Goal: Task Accomplishment & Management: Complete application form

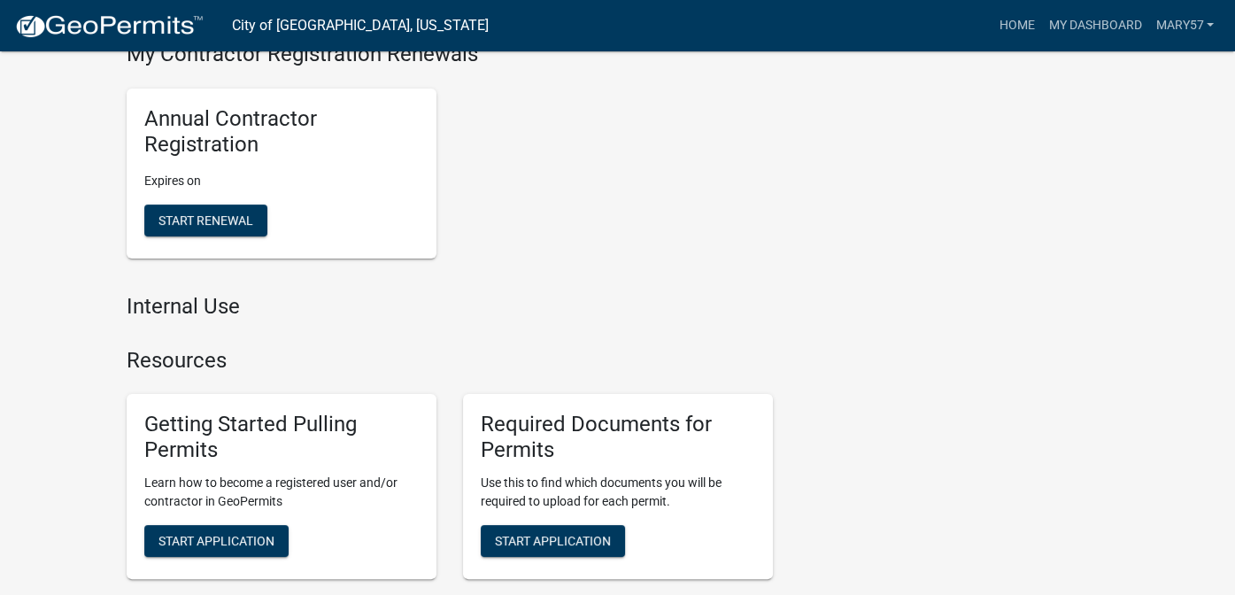
scroll to position [797, 0]
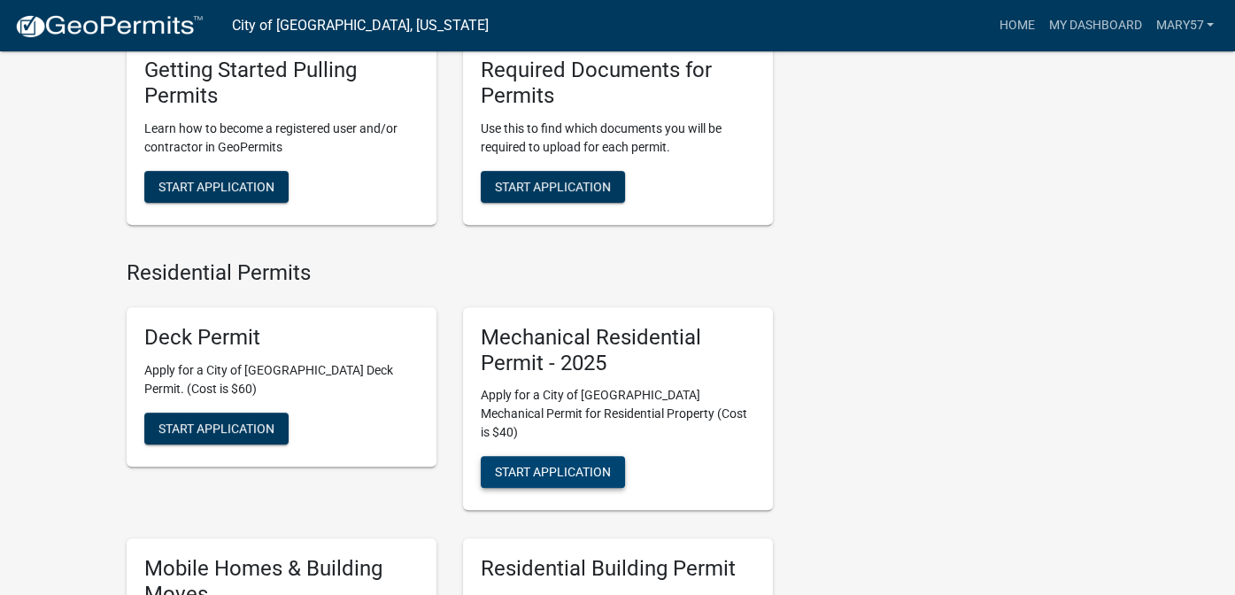
click at [545, 465] on span "Start Application" at bounding box center [553, 472] width 116 height 14
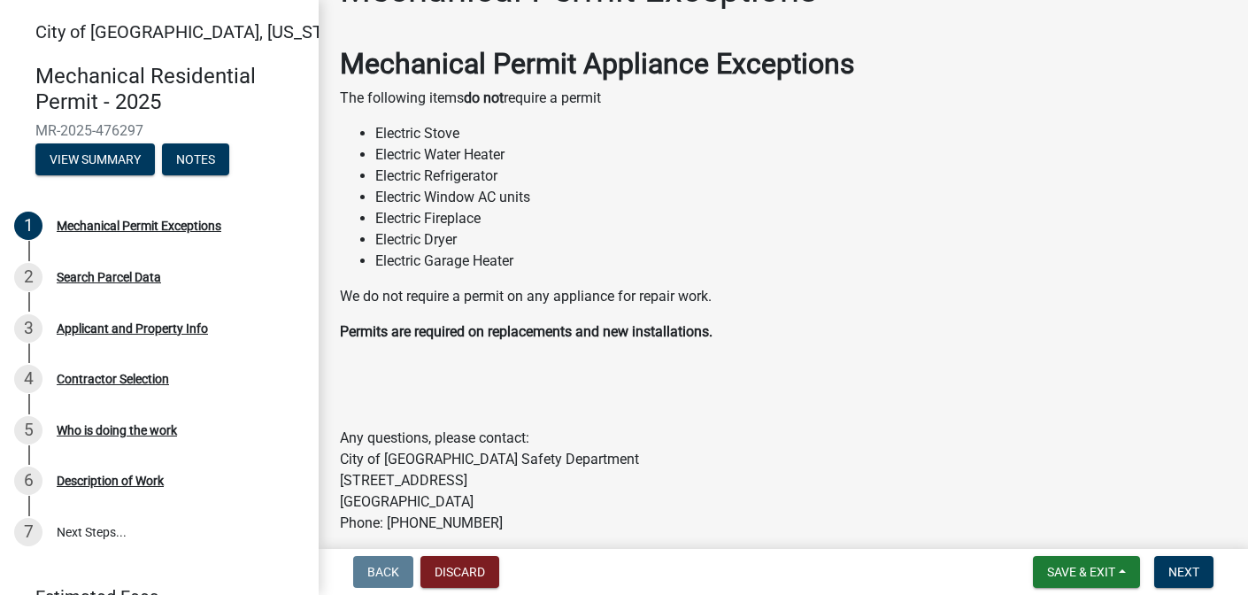
scroll to position [127, 0]
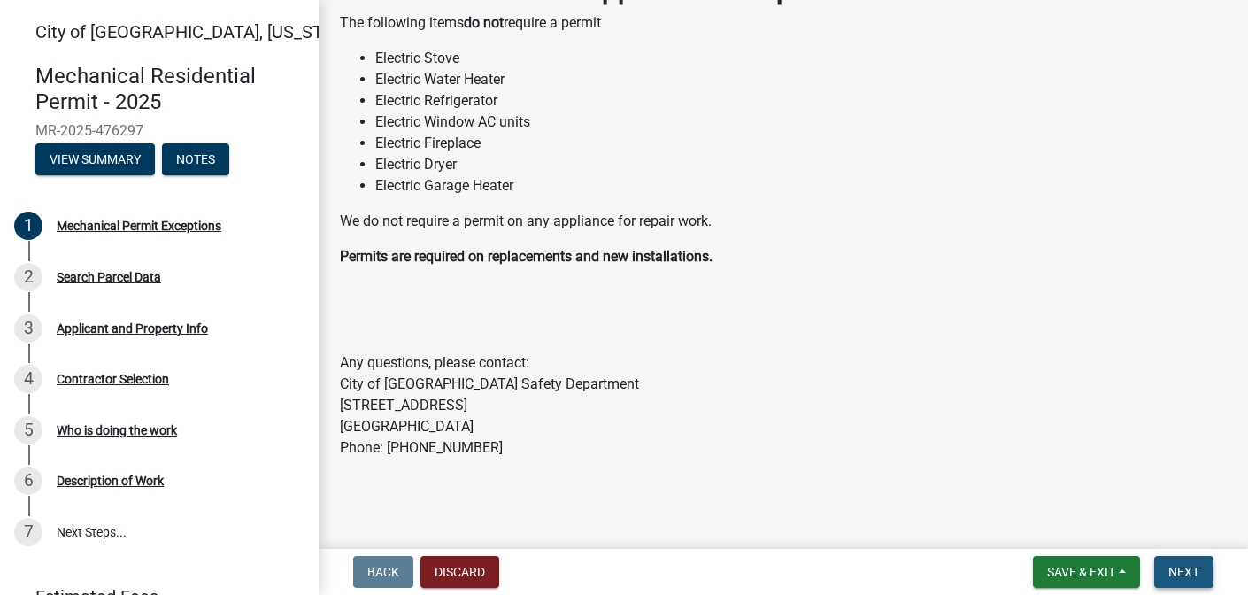
click at [1191, 566] on span "Next" at bounding box center [1183, 572] width 31 height 14
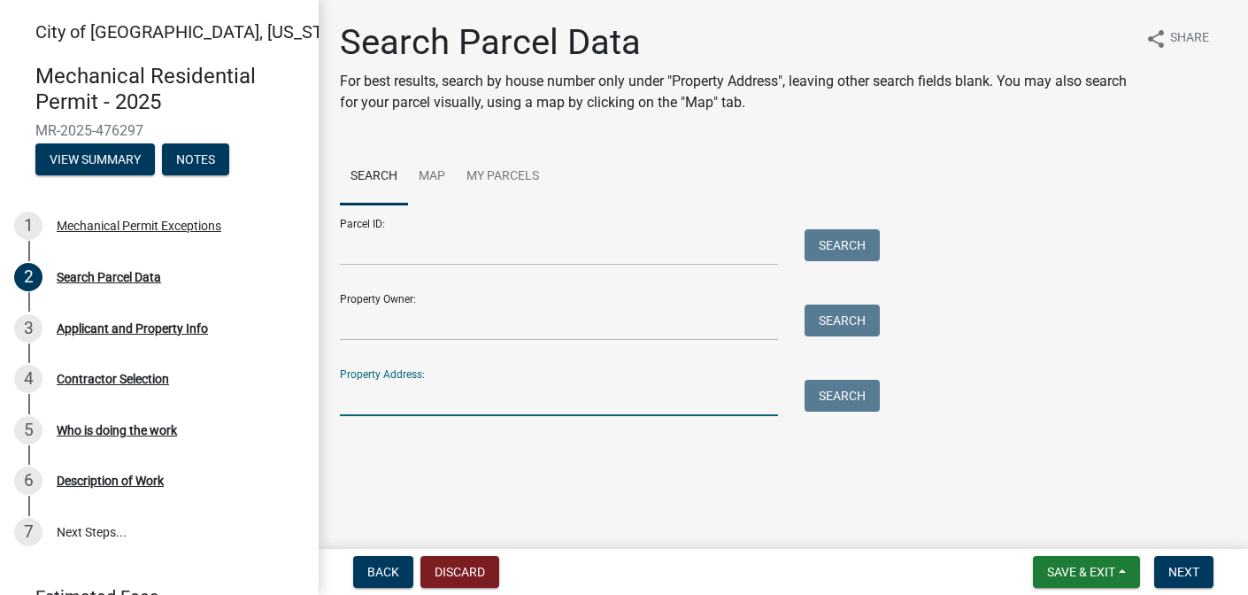
click at [393, 404] on input "Property Address:" at bounding box center [559, 398] width 438 height 36
type input "15 [PERSON_NAME]"
click at [846, 389] on button "Search" at bounding box center [842, 396] width 75 height 32
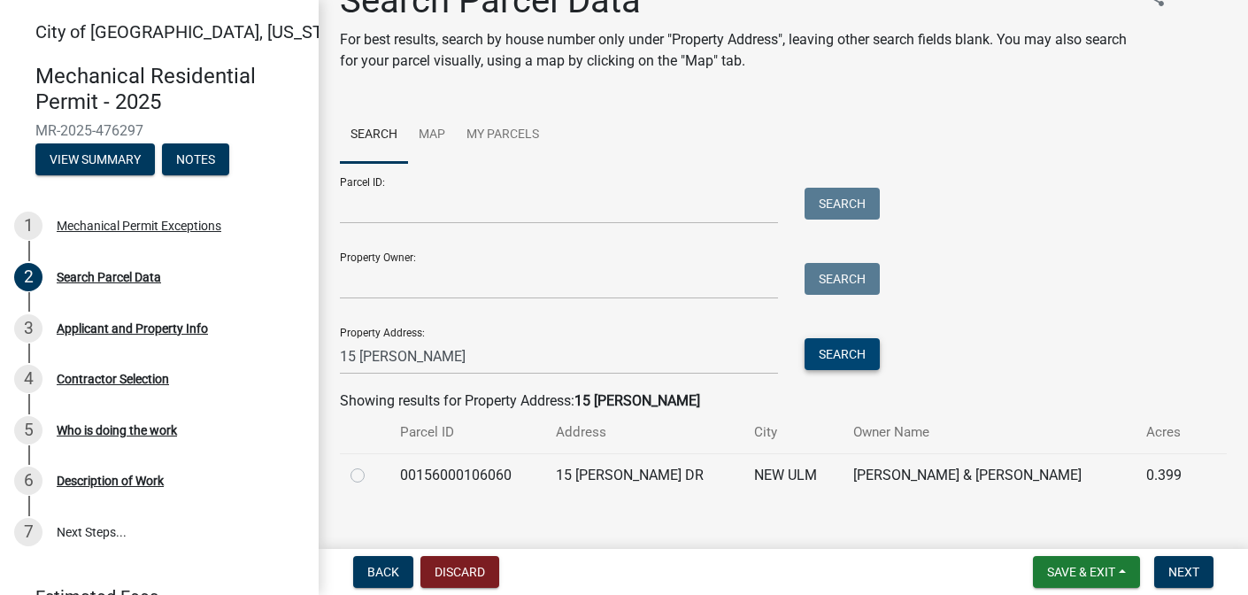
scroll to position [65, 0]
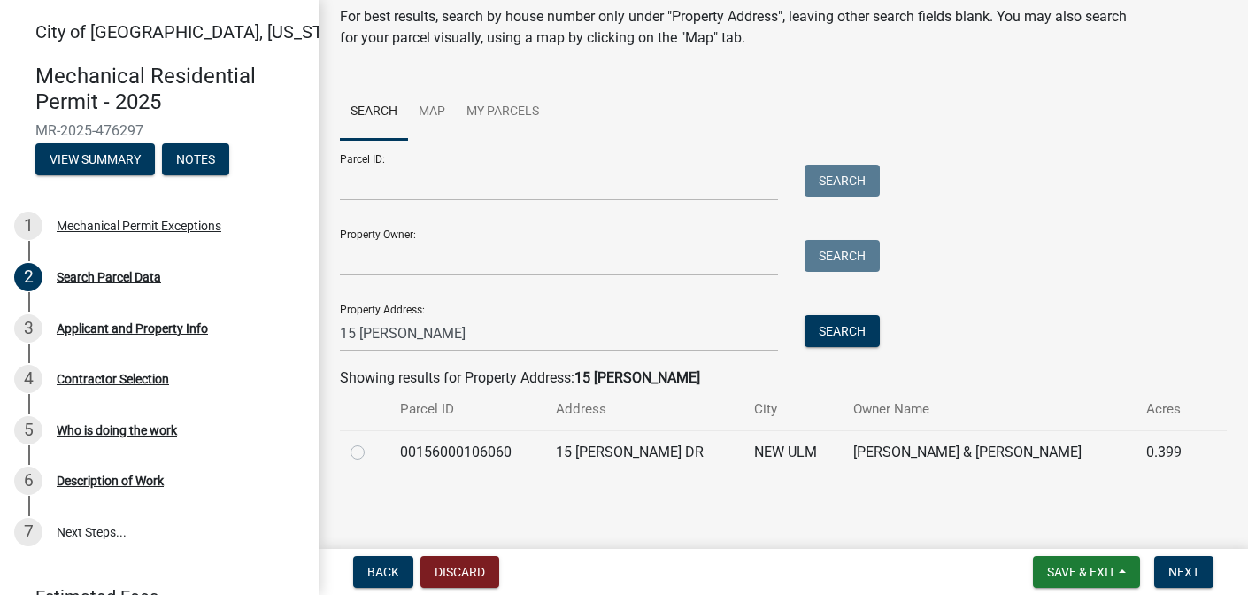
click at [372, 442] on label at bounding box center [372, 442] width 0 height 0
click at [372, 445] on input "radio" at bounding box center [378, 448] width 12 height 12
radio input "true"
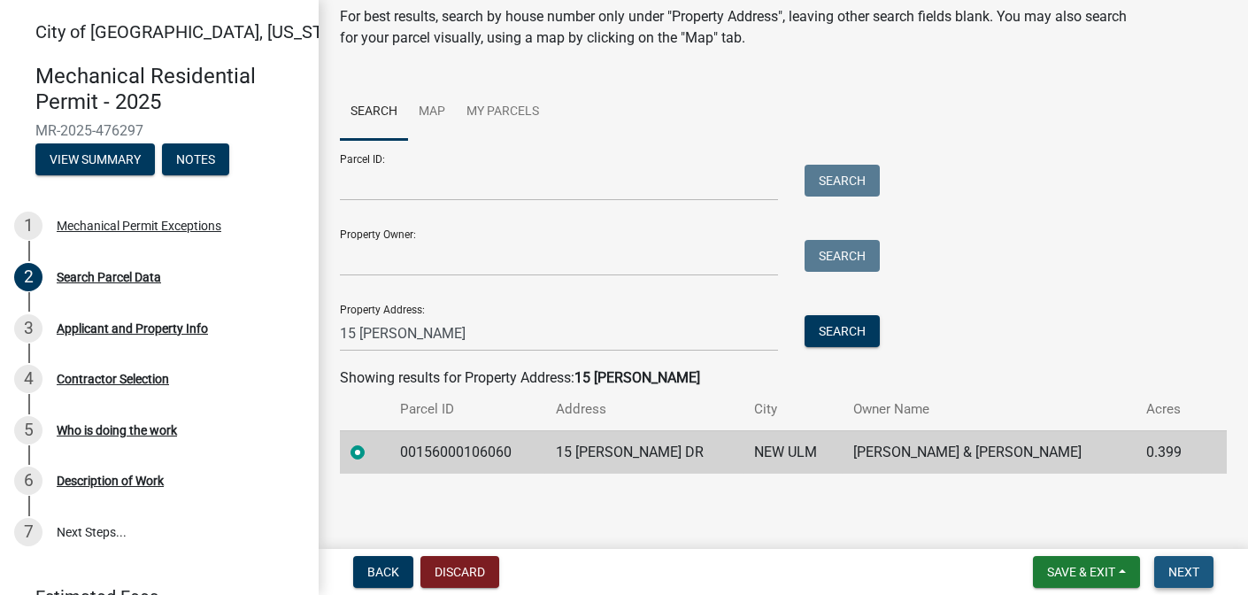
click at [1187, 571] on span "Next" at bounding box center [1183, 572] width 31 height 14
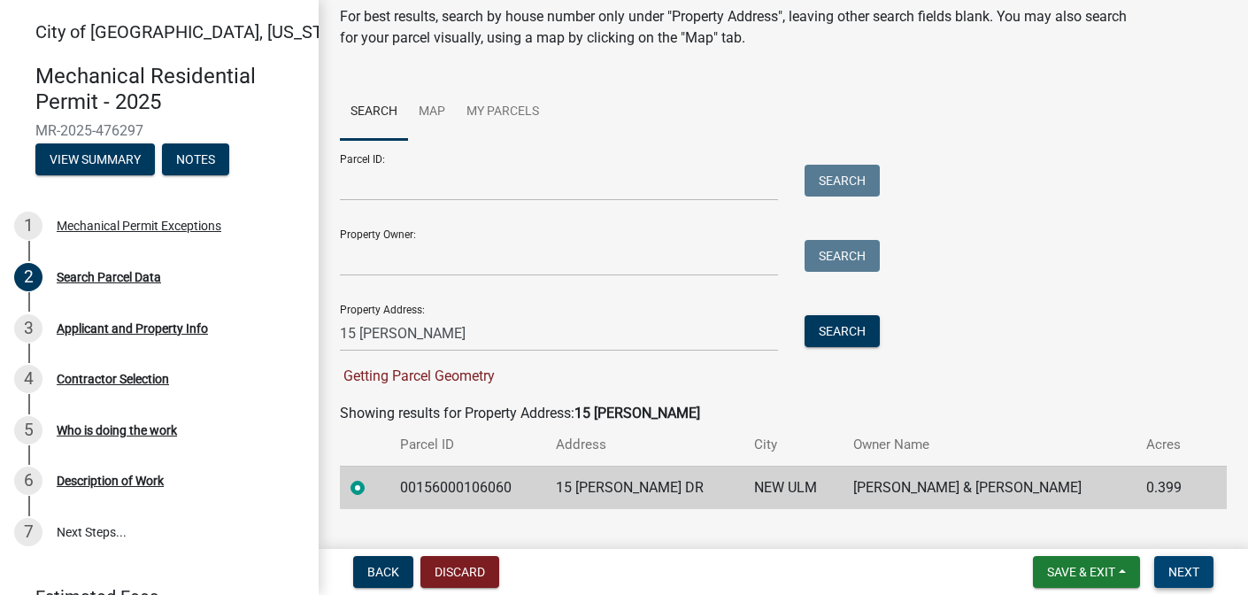
scroll to position [100, 0]
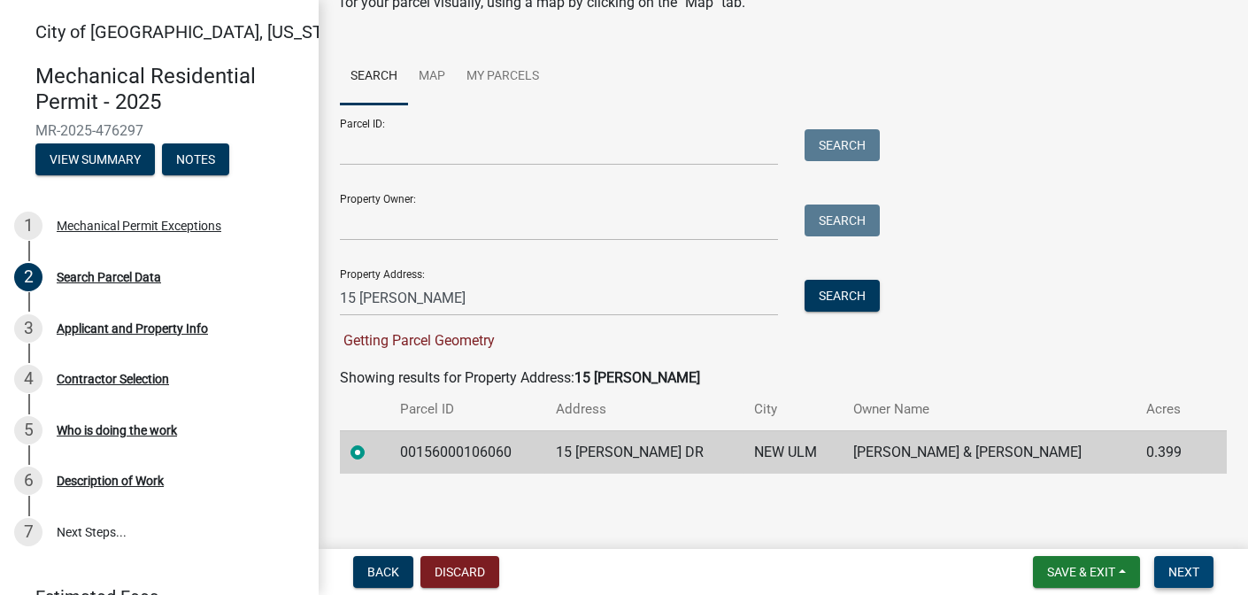
click at [1197, 568] on span "Next" at bounding box center [1183, 572] width 31 height 14
click at [1181, 565] on span "Next" at bounding box center [1183, 572] width 31 height 14
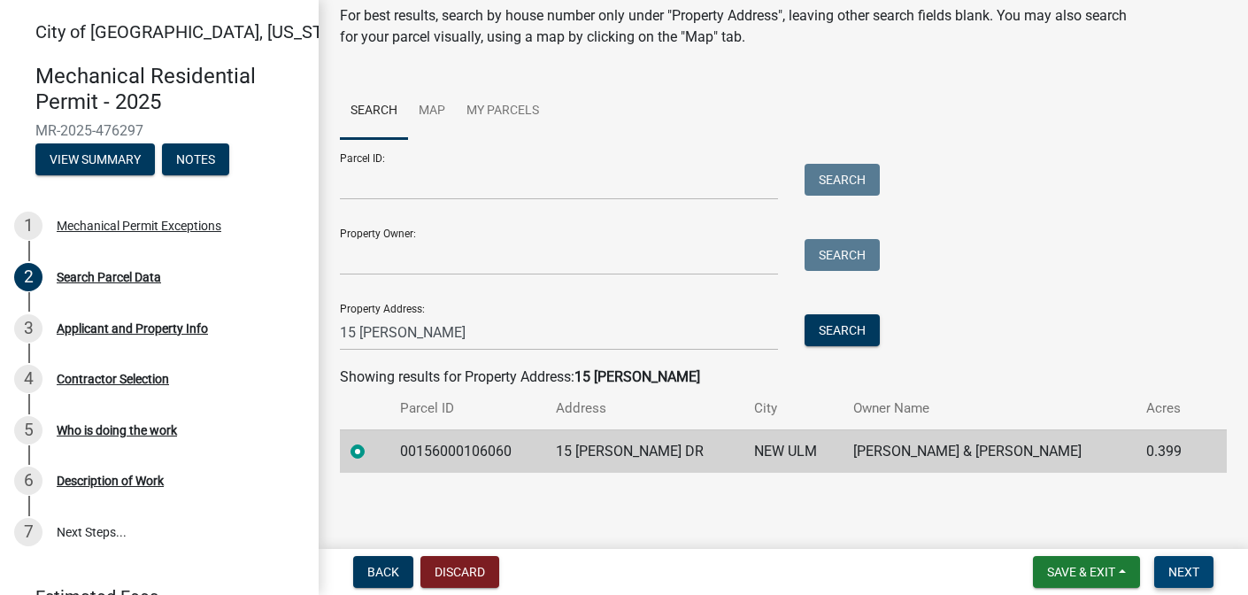
scroll to position [65, 0]
click at [372, 442] on label at bounding box center [372, 442] width 0 height 0
click at [372, 453] on input "radio" at bounding box center [378, 448] width 12 height 12
click at [372, 442] on label at bounding box center [372, 442] width 0 height 0
click at [372, 453] on input "radio" at bounding box center [378, 448] width 12 height 12
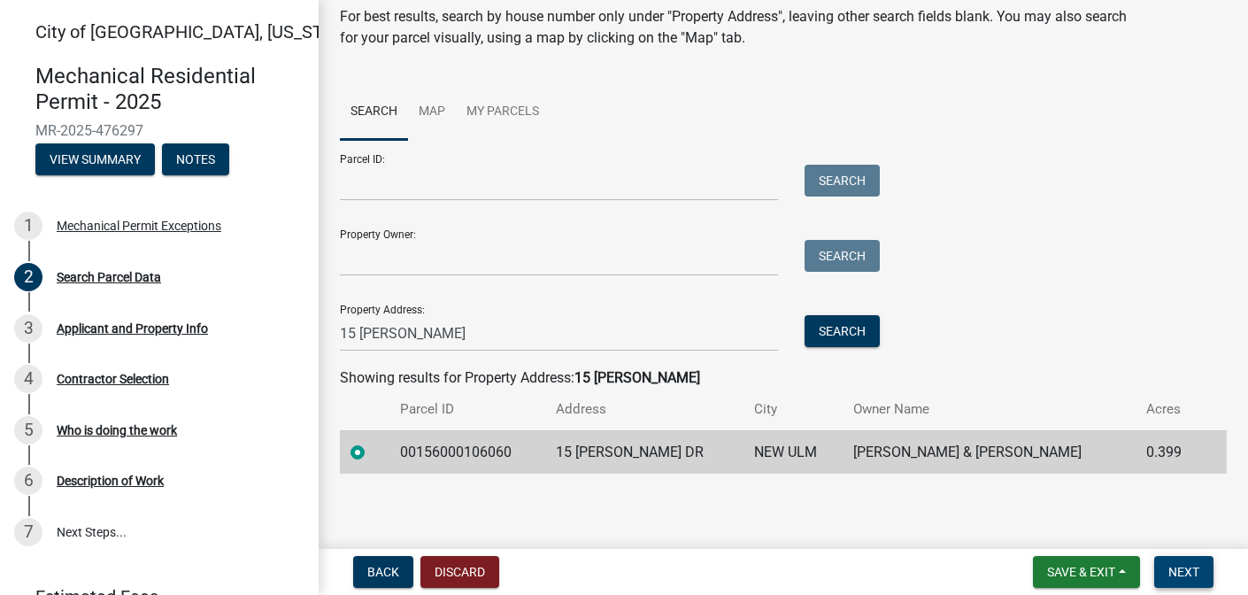
click at [1176, 573] on span "Next" at bounding box center [1183, 572] width 31 height 14
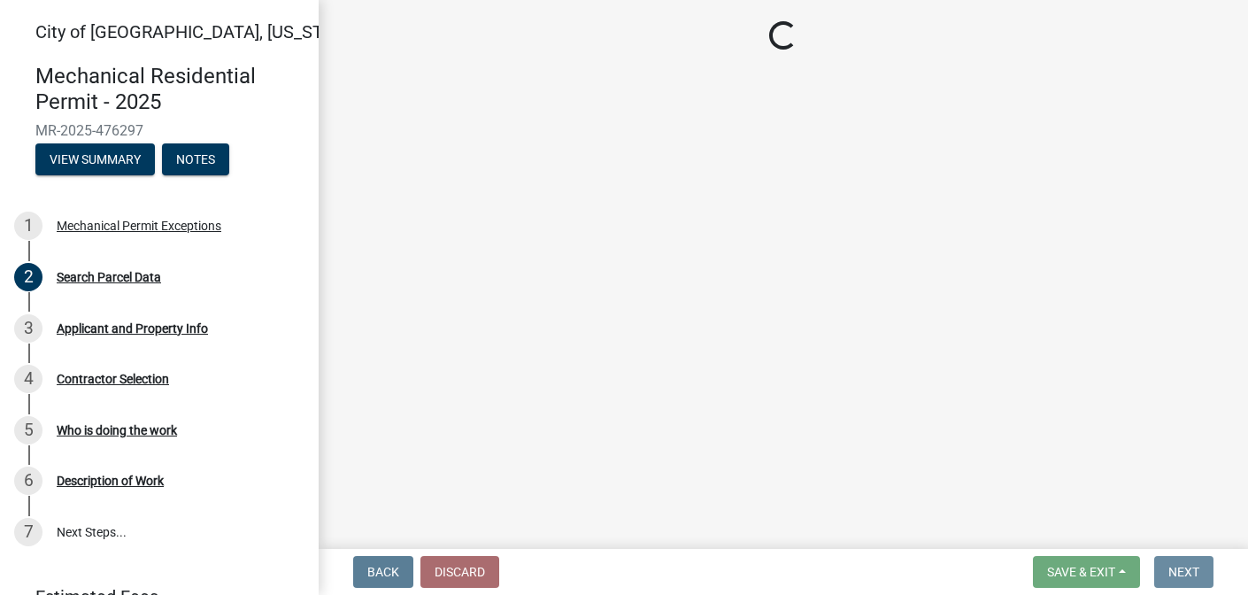
scroll to position [0, 0]
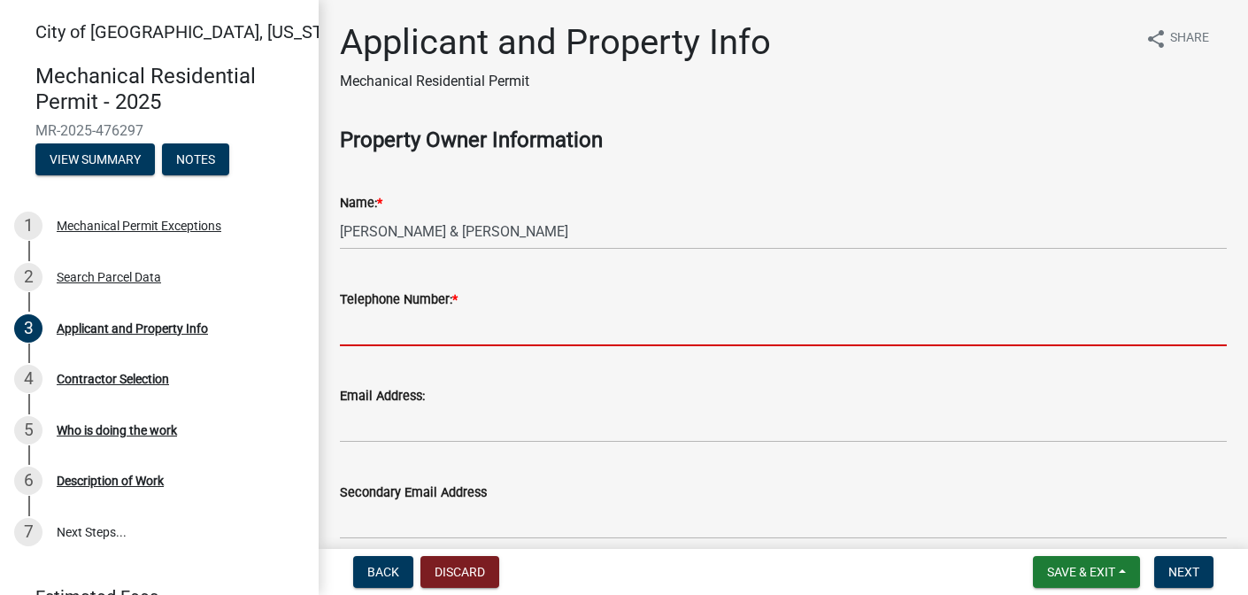
click at [509, 327] on input "Telephone Number: *" at bounding box center [783, 328] width 887 height 36
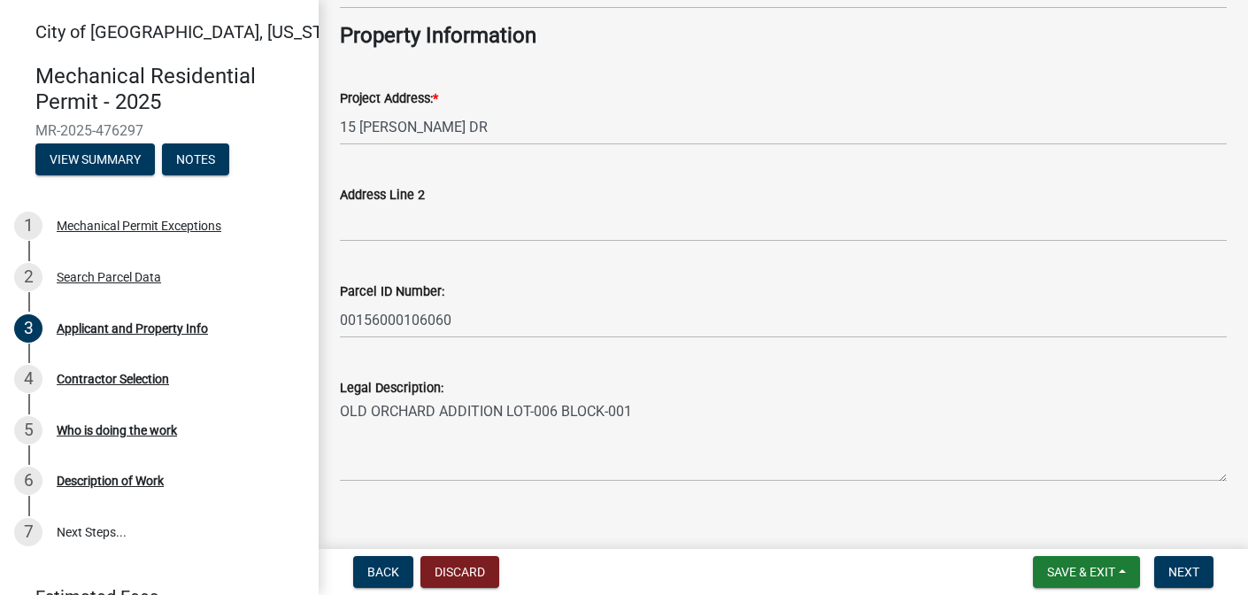
scroll to position [531, 0]
type input "[PHONE_NUMBER]"
click at [1185, 567] on span "Next" at bounding box center [1183, 572] width 31 height 14
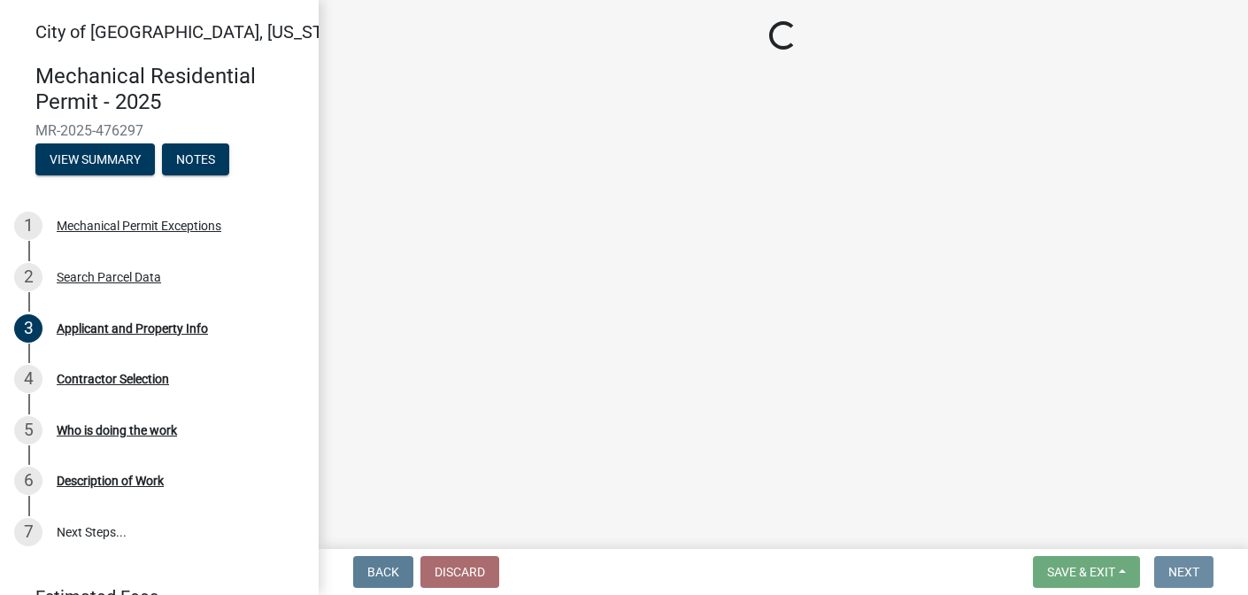
scroll to position [0, 0]
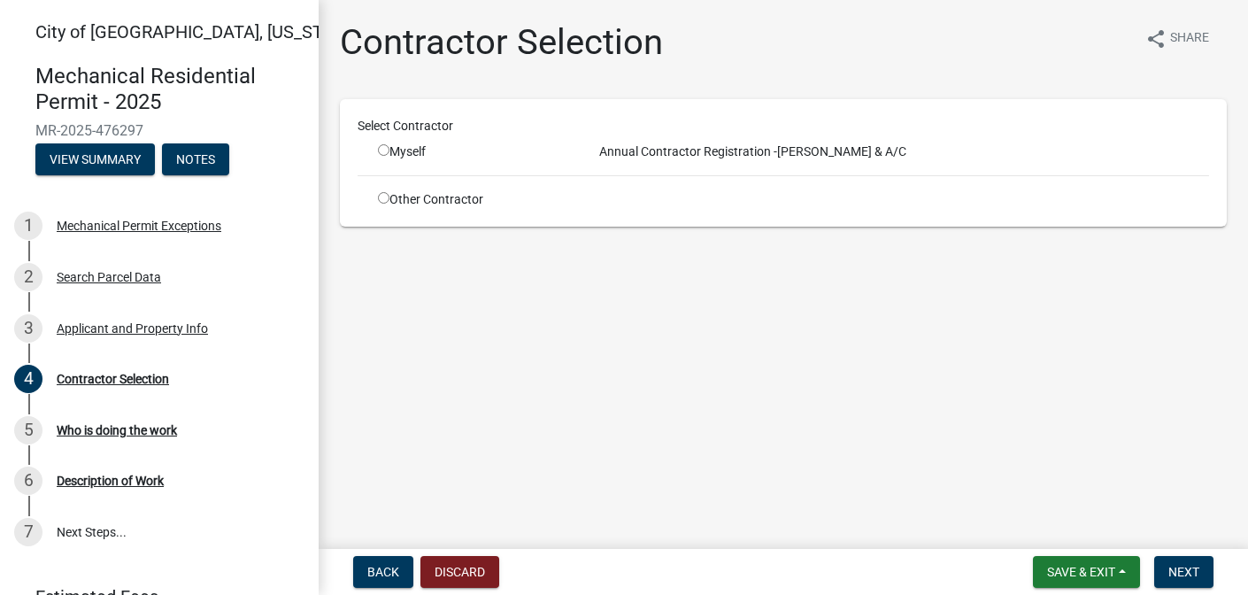
click at [381, 147] on input "radio" at bounding box center [384, 150] width 12 height 12
radio input "true"
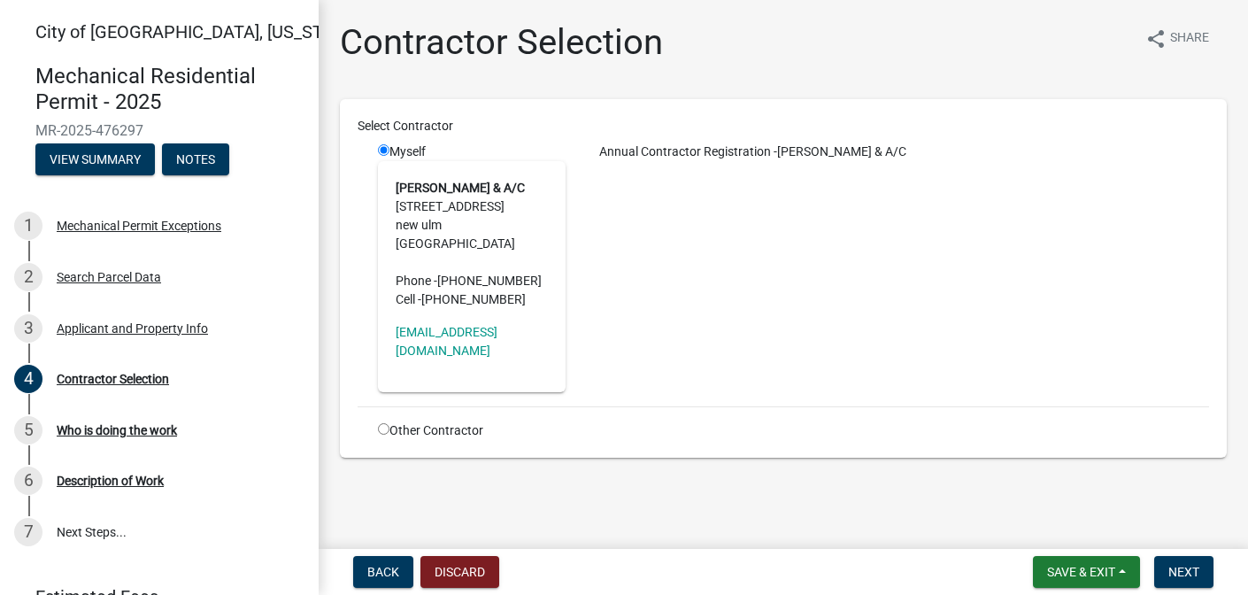
click at [670, 300] on div "Annual Contractor Registration - [PERSON_NAME] & A/C" at bounding box center [900, 267] width 643 height 250
click at [630, 271] on div "Annual Contractor Registration - [PERSON_NAME] & A/C" at bounding box center [900, 267] width 643 height 250
click at [381, 423] on input "radio" at bounding box center [384, 429] width 12 height 12
radio input "true"
radio input "false"
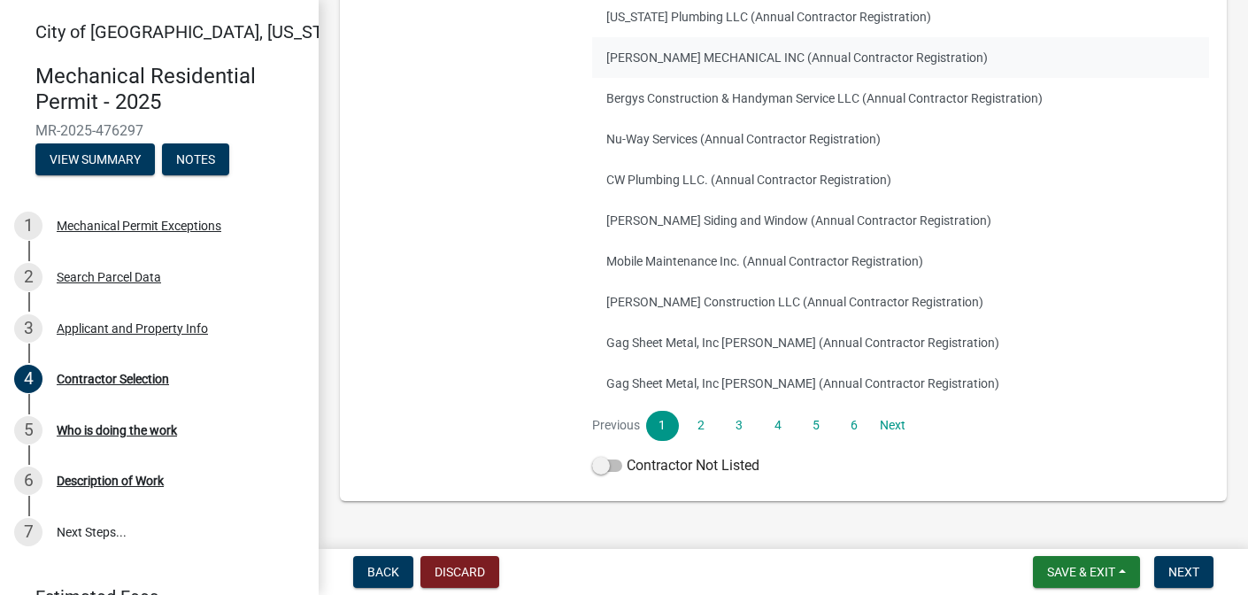
scroll to position [340, 0]
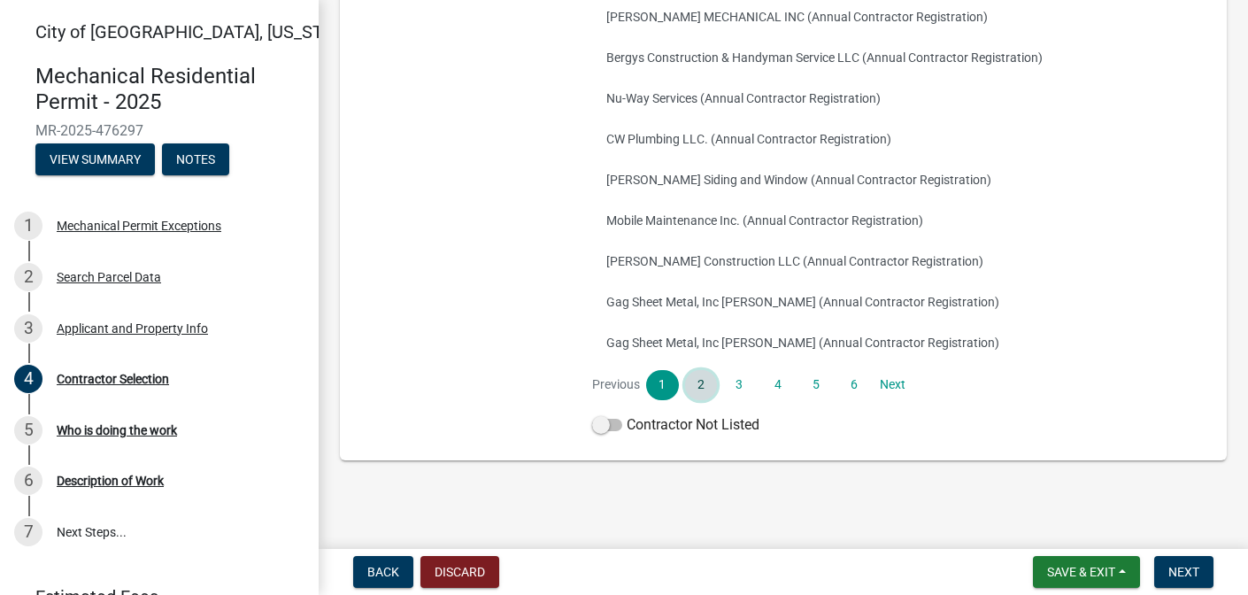
click at [693, 376] on link "2" at bounding box center [701, 385] width 32 height 30
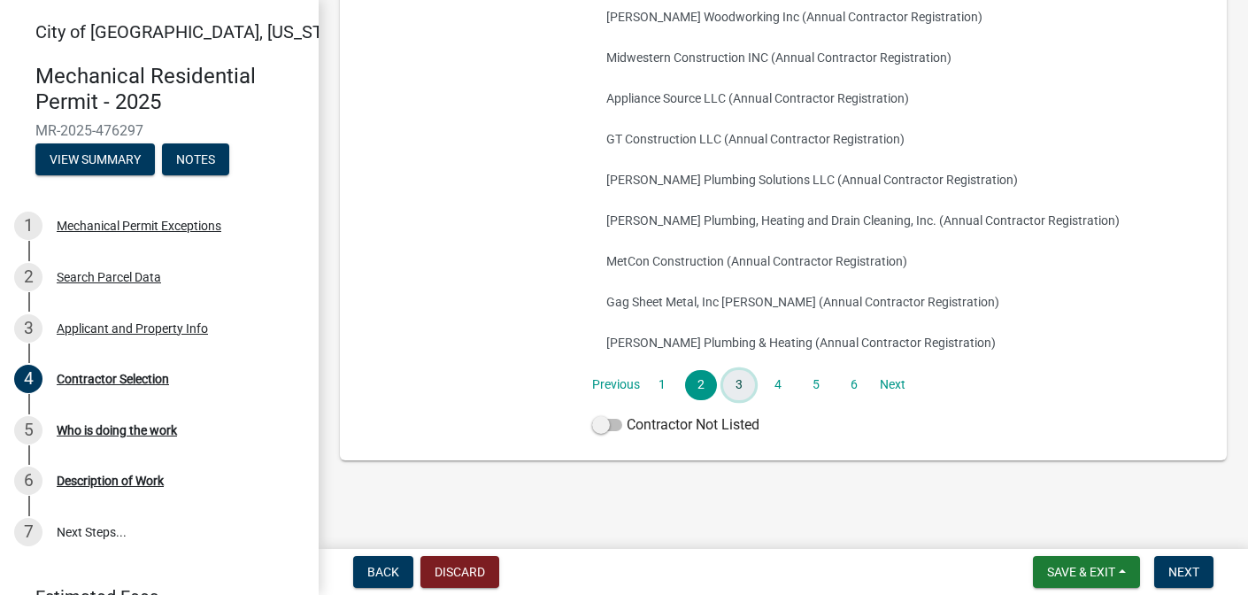
click at [735, 381] on link "3" at bounding box center [739, 385] width 32 height 30
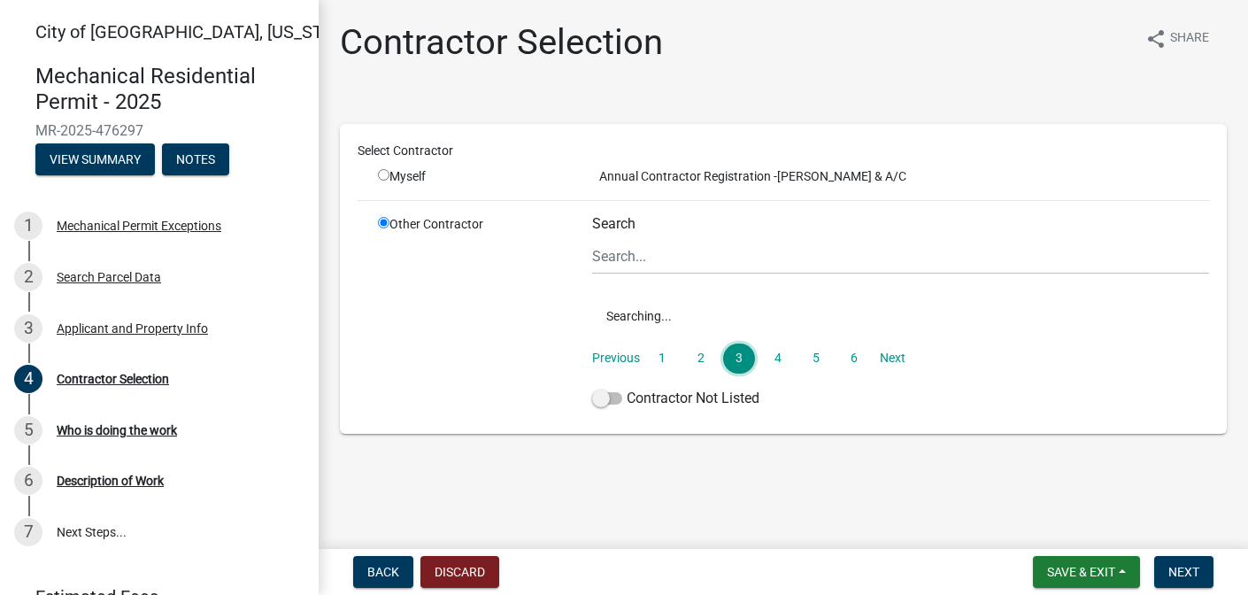
scroll to position [0, 0]
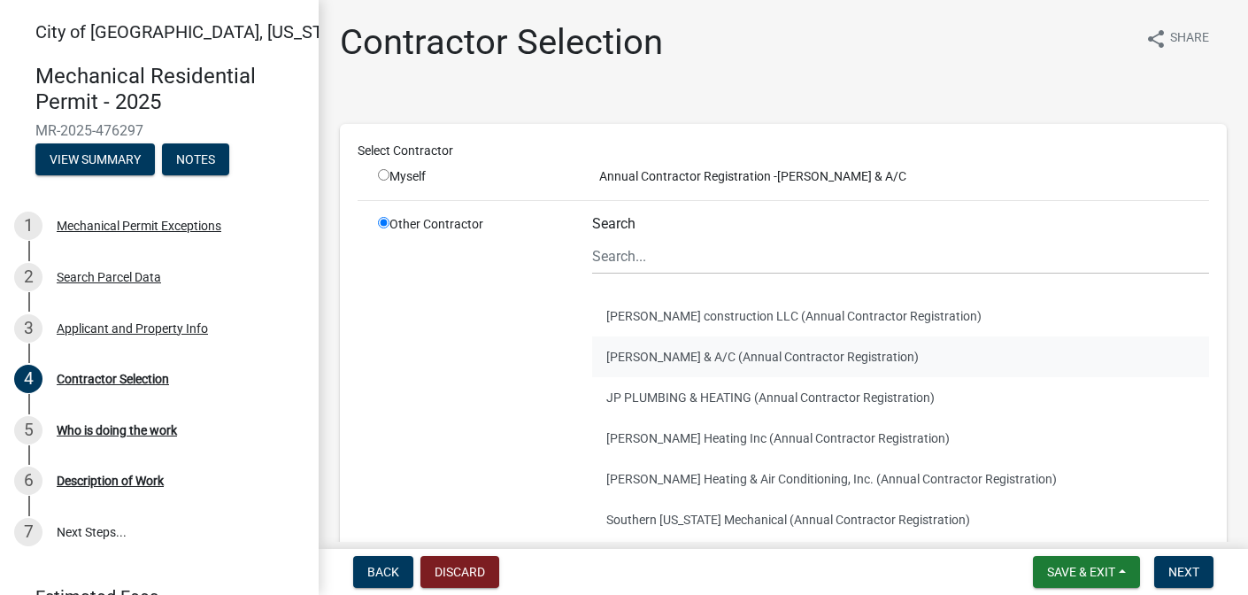
click at [705, 351] on button "[PERSON_NAME] & A/C (Annual Contractor Registration)" at bounding box center [900, 356] width 617 height 41
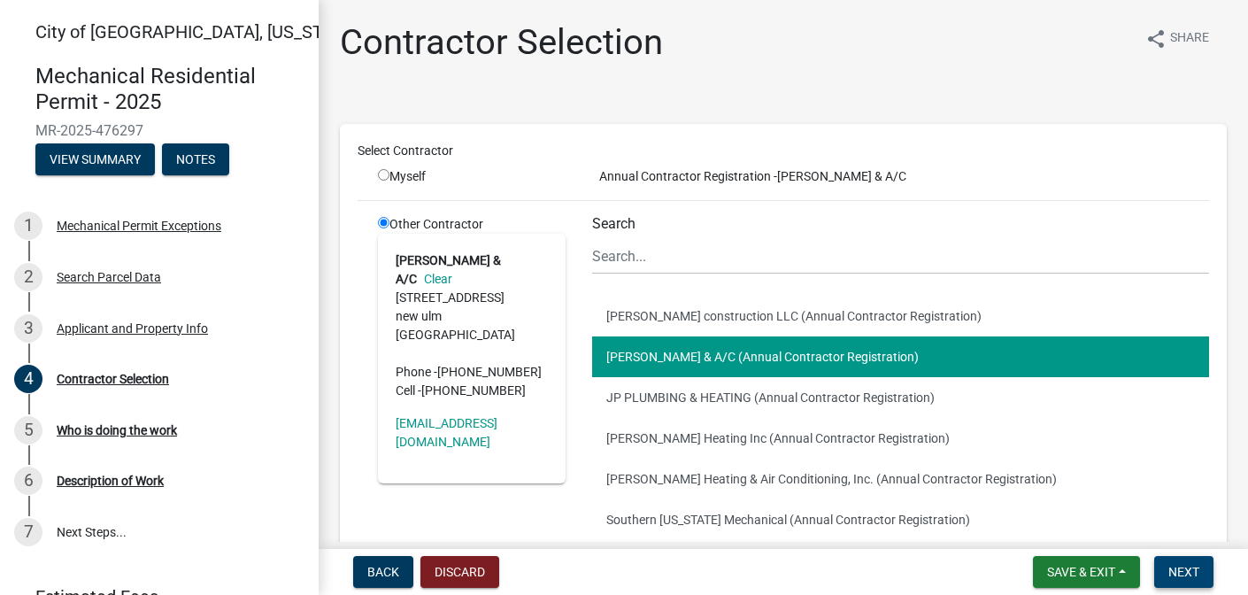
click at [1170, 571] on span "Next" at bounding box center [1183, 572] width 31 height 14
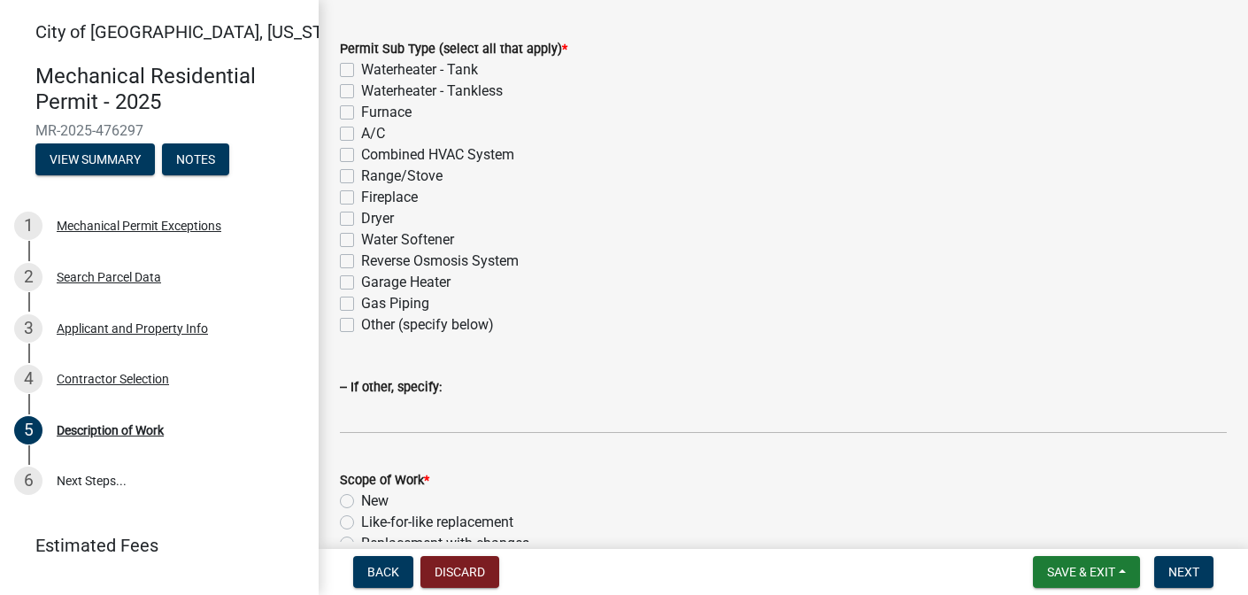
scroll to position [265, 0]
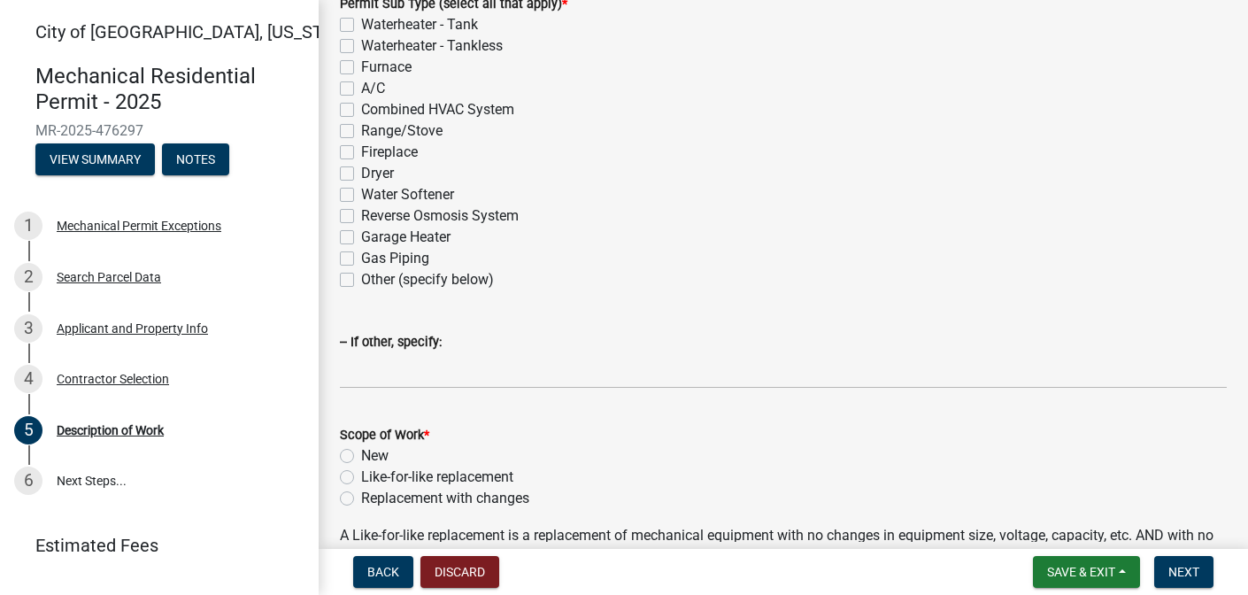
click at [361, 65] on label "Furnace" at bounding box center [386, 67] width 50 height 21
click at [361, 65] on input "Furnace" at bounding box center [367, 63] width 12 height 12
checkbox input "true"
checkbox input "false"
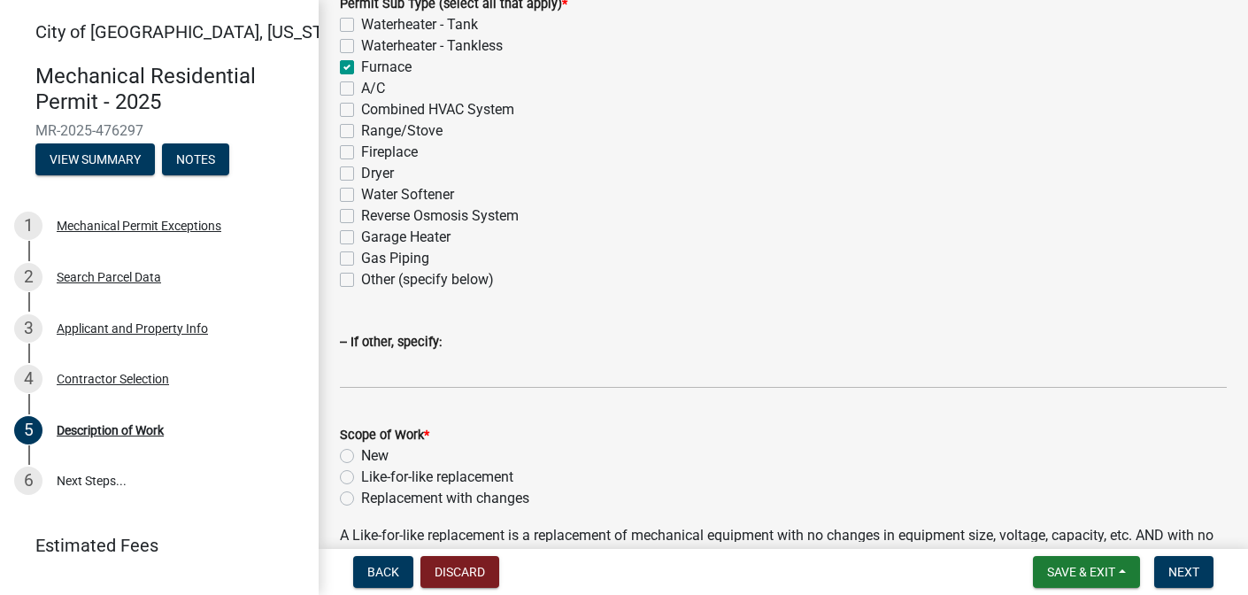
checkbox input "true"
checkbox input "false"
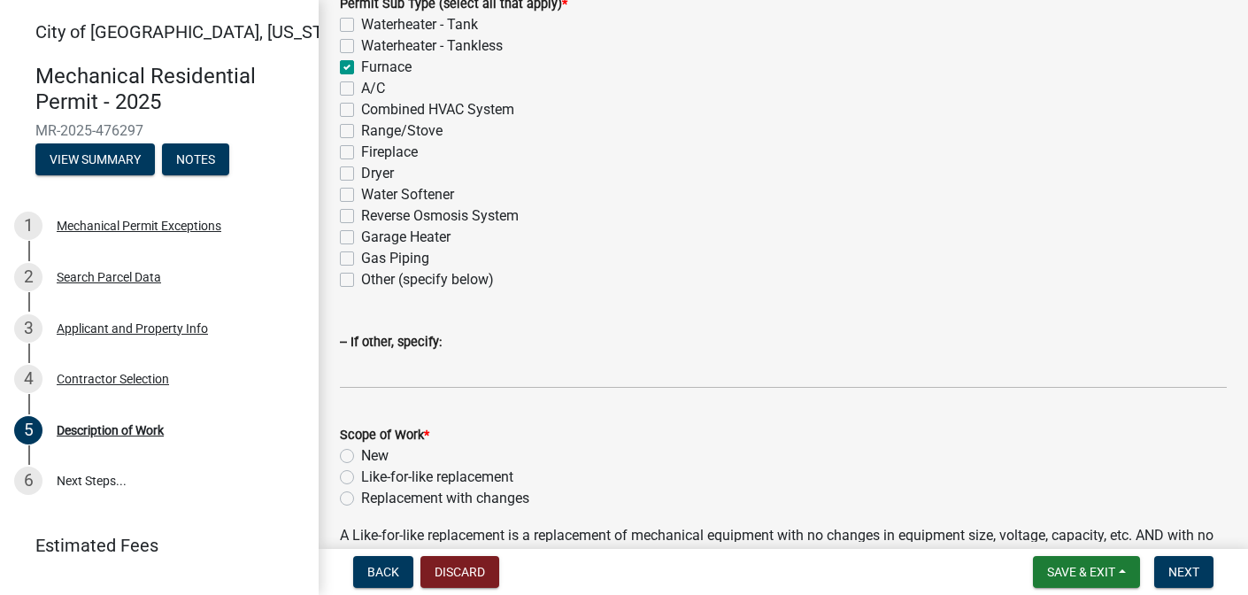
checkbox input "false"
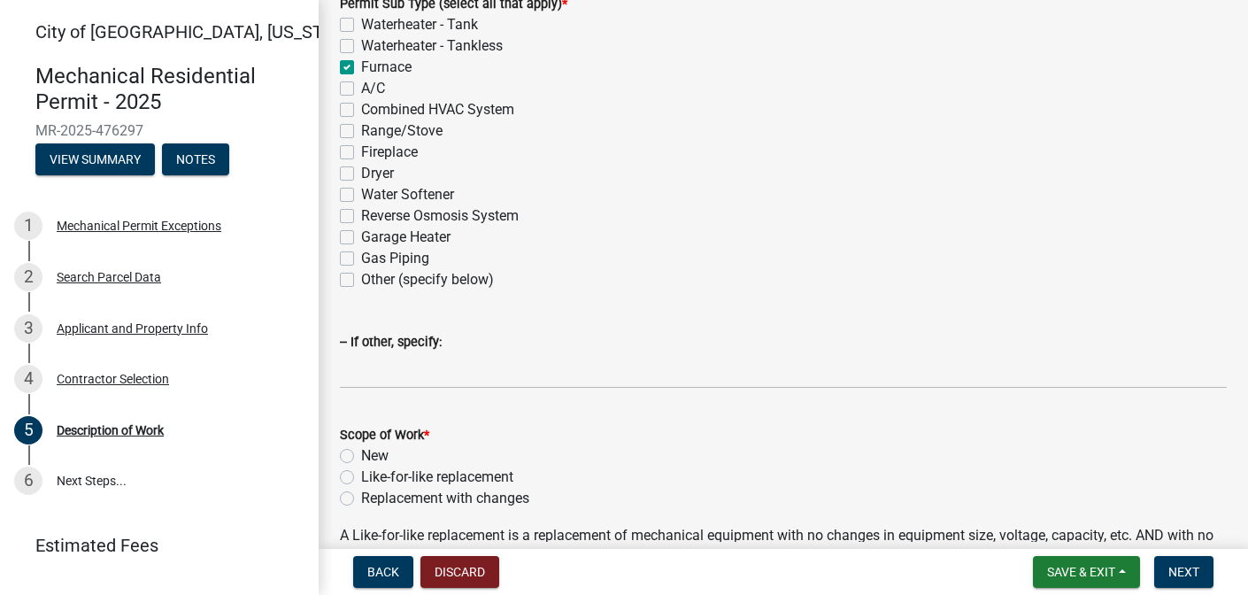
checkbox input "false"
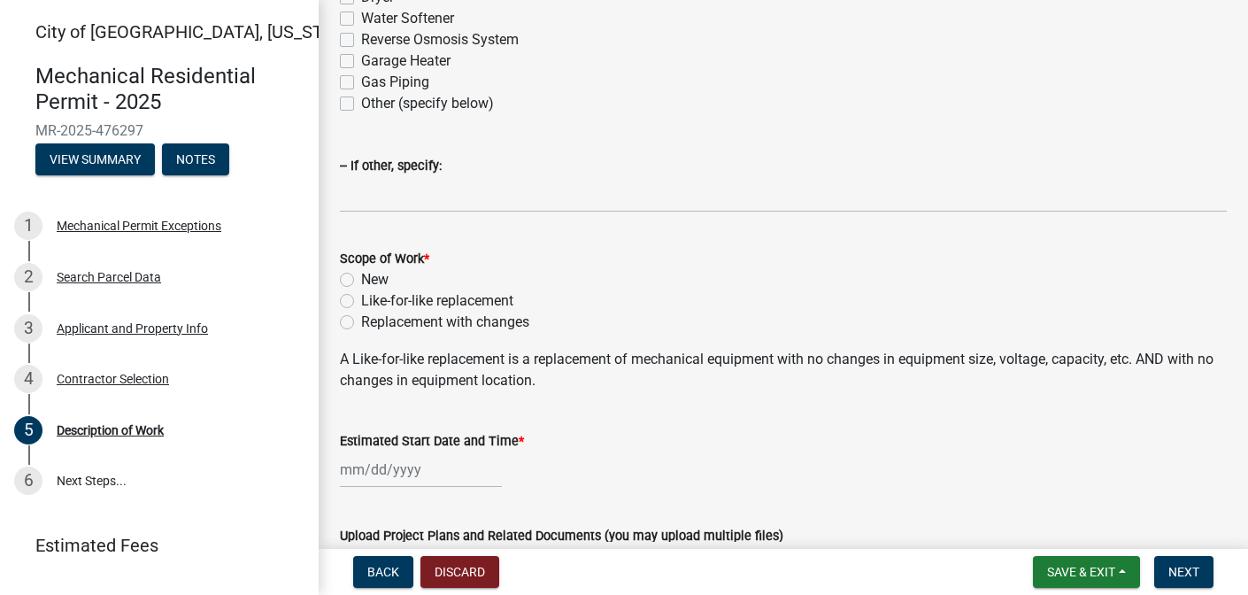
scroll to position [443, 0]
click at [361, 297] on label "Like-for-like replacement" at bounding box center [437, 299] width 152 height 21
click at [361, 297] on input "Like-for-like replacement" at bounding box center [367, 295] width 12 height 12
radio input "true"
click at [372, 474] on div at bounding box center [421, 468] width 162 height 36
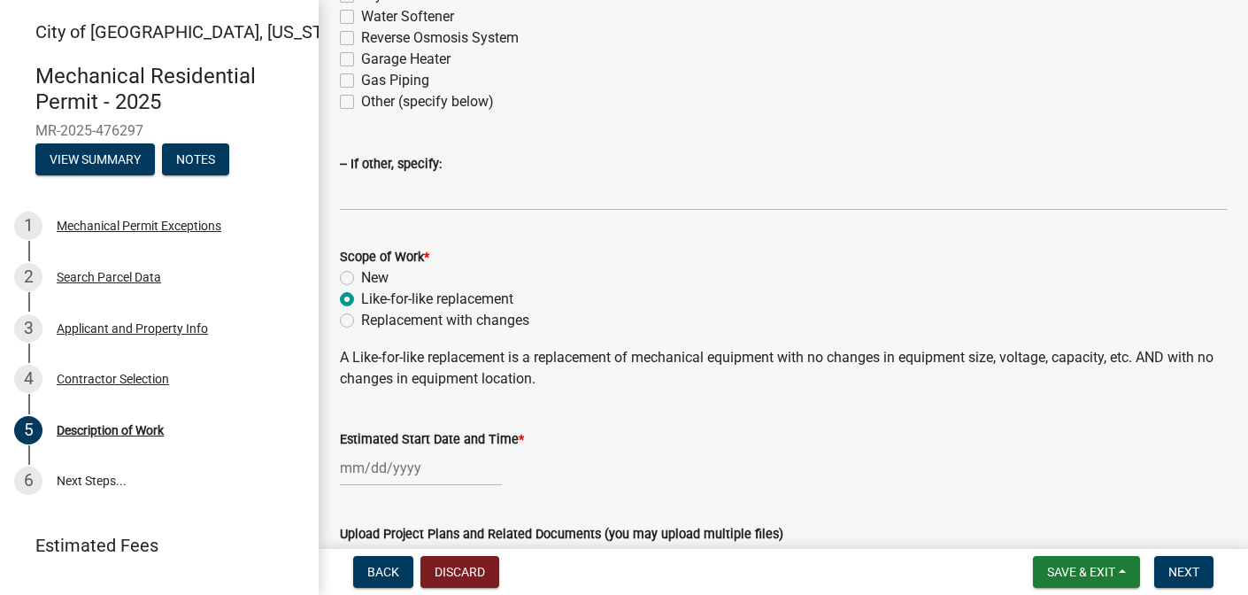
select select "9"
select select "2025"
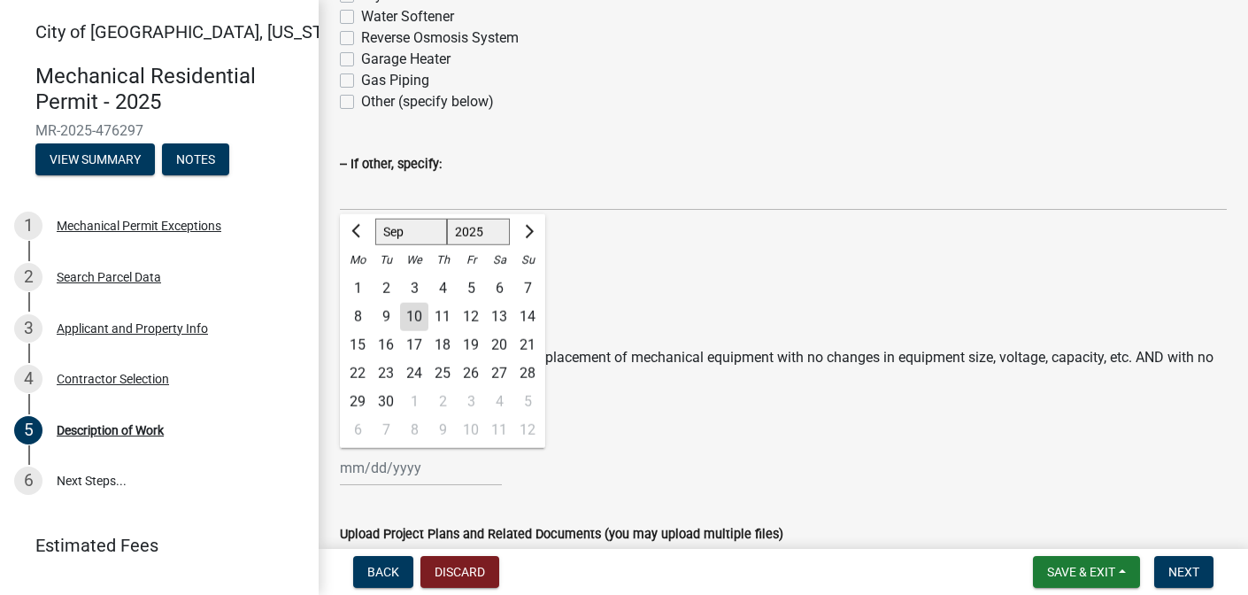
click at [409, 312] on div "10" at bounding box center [414, 317] width 28 height 28
type input "[DATE]"
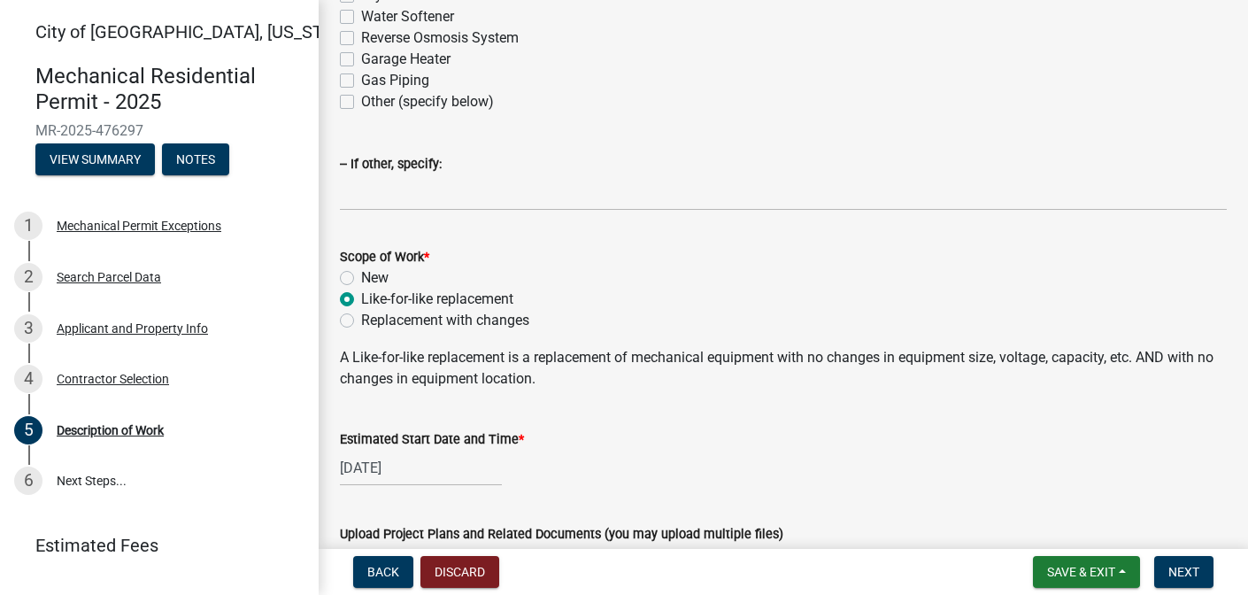
scroll to position [601, 0]
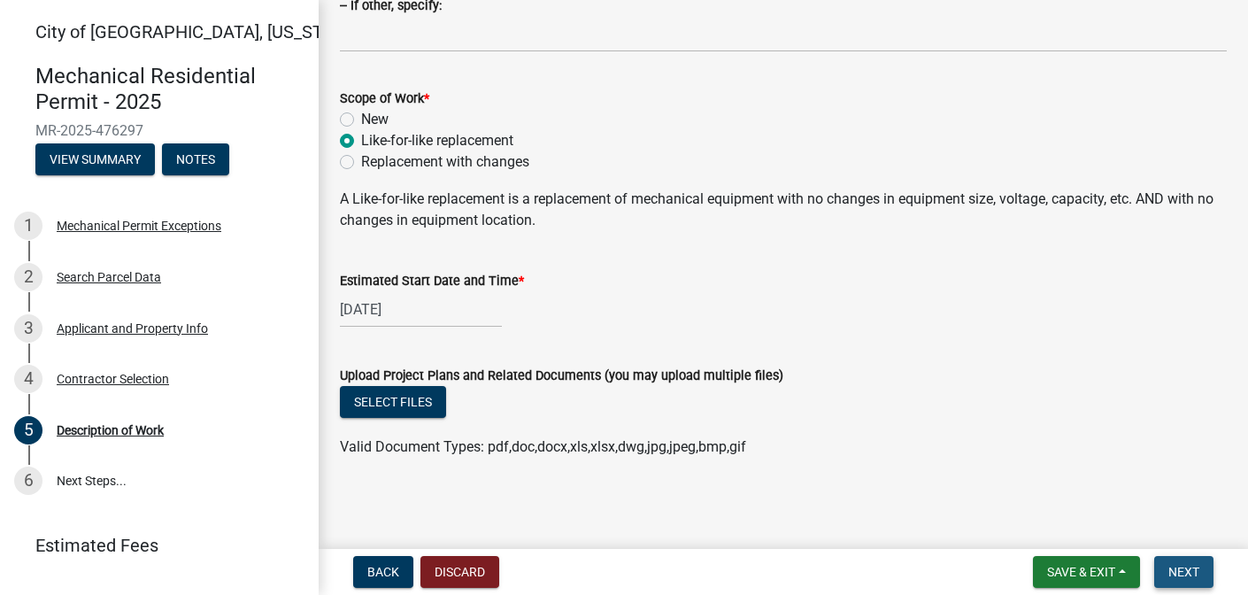
click at [1172, 569] on span "Next" at bounding box center [1183, 572] width 31 height 14
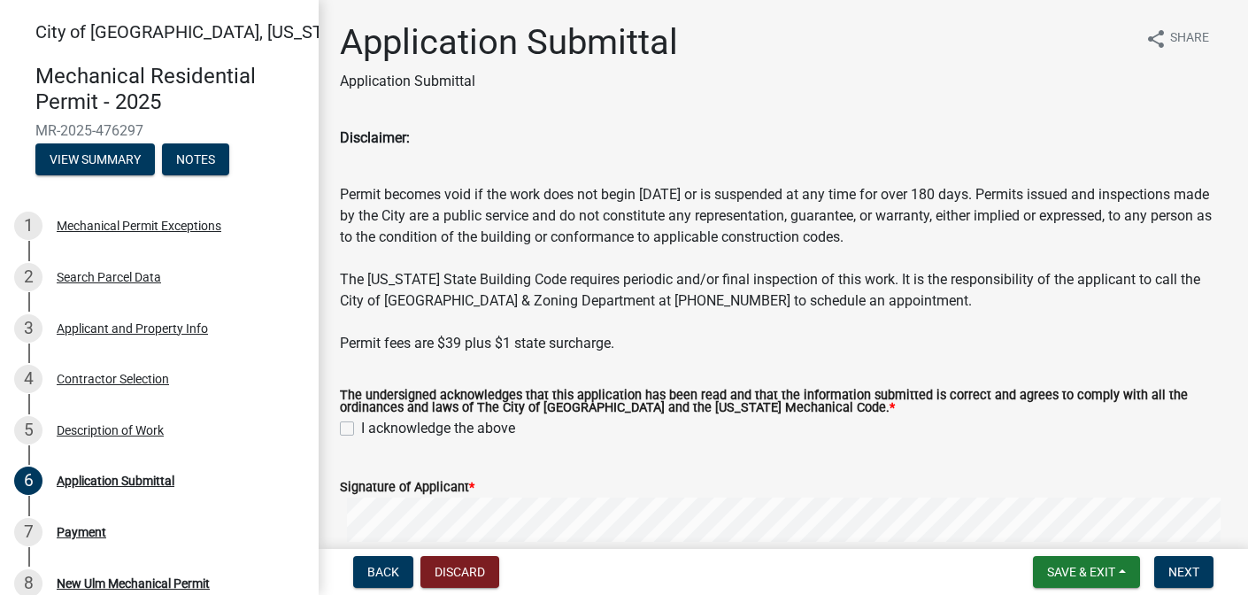
click at [361, 425] on label "I acknowledge the above" at bounding box center [438, 428] width 154 height 21
click at [361, 425] on input "I acknowledge the above" at bounding box center [367, 424] width 12 height 12
checkbox input "true"
click at [1191, 568] on span "Next" at bounding box center [1183, 572] width 31 height 14
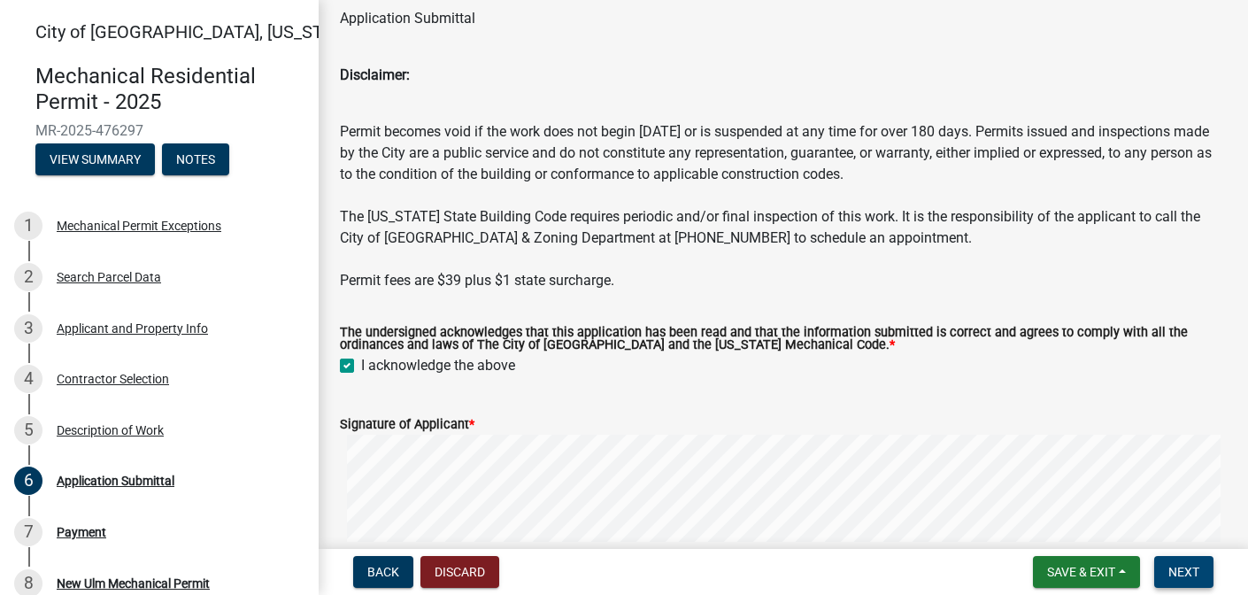
scroll to position [89, 0]
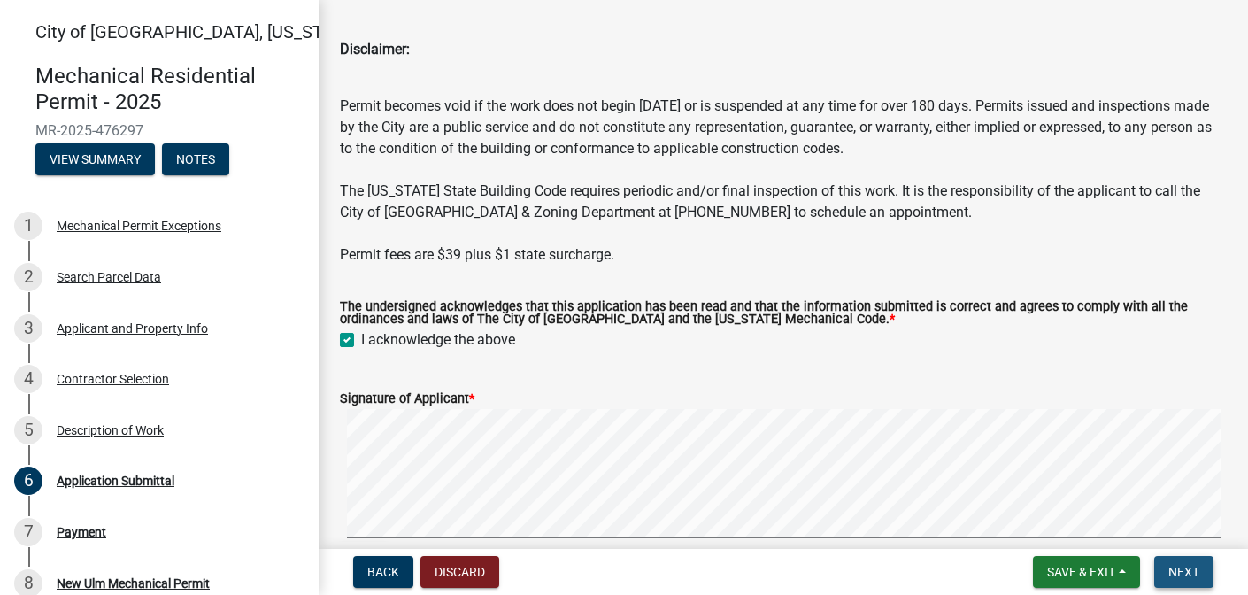
click at [1174, 568] on span "Next" at bounding box center [1183, 572] width 31 height 14
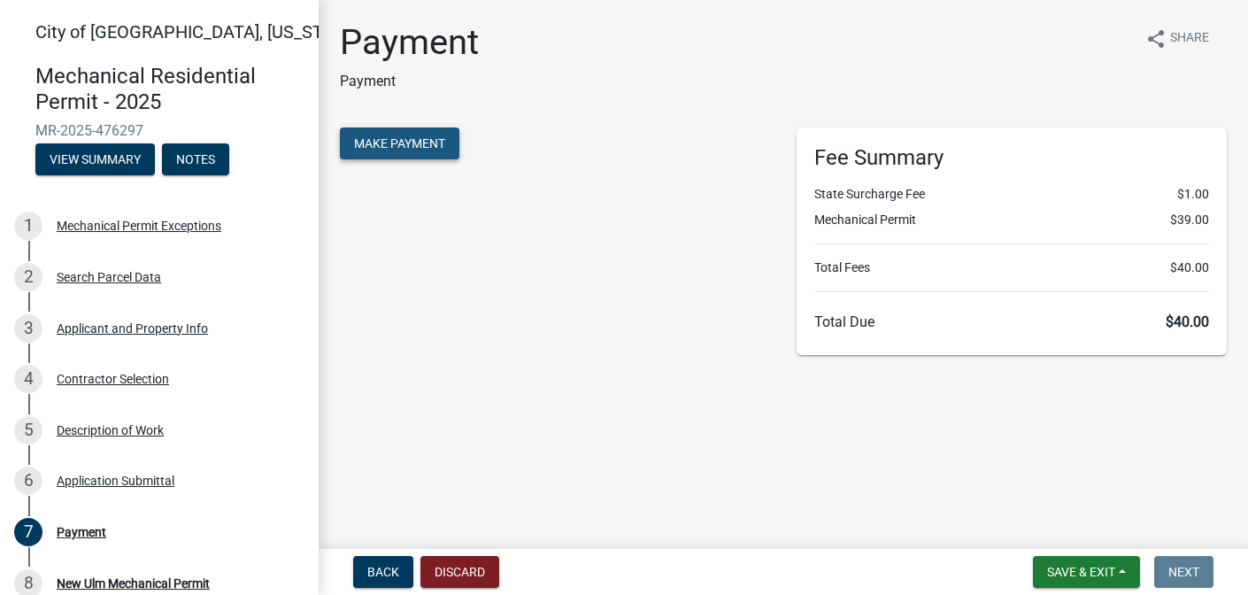
click at [381, 147] on span "Make Payment" at bounding box center [399, 143] width 91 height 14
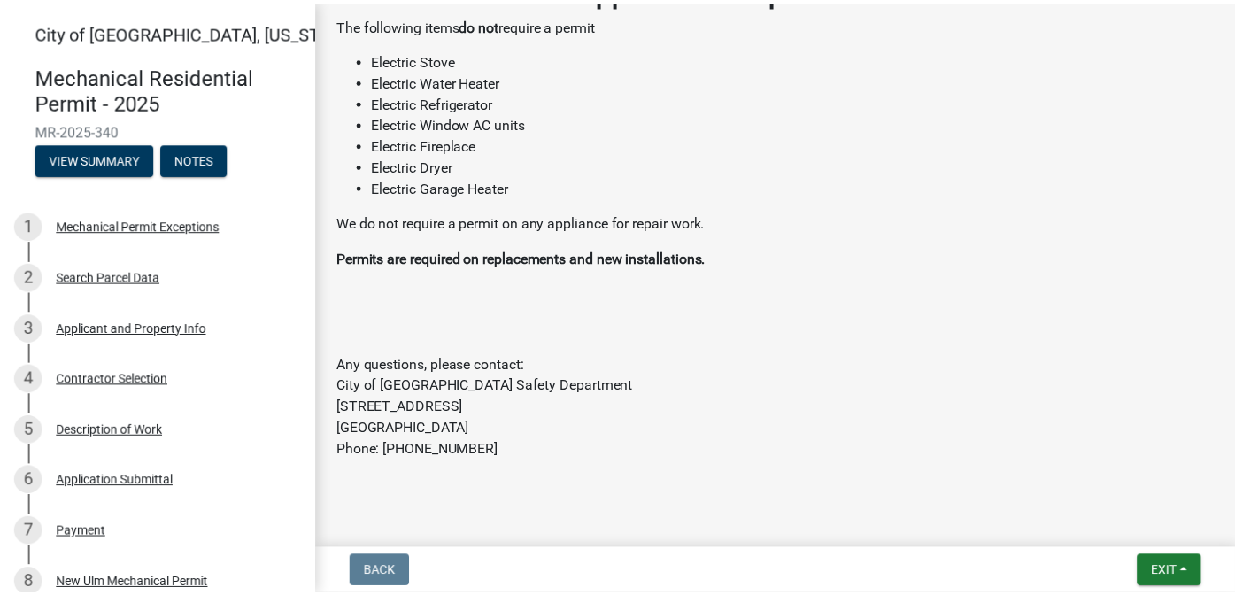
scroll to position [317, 0]
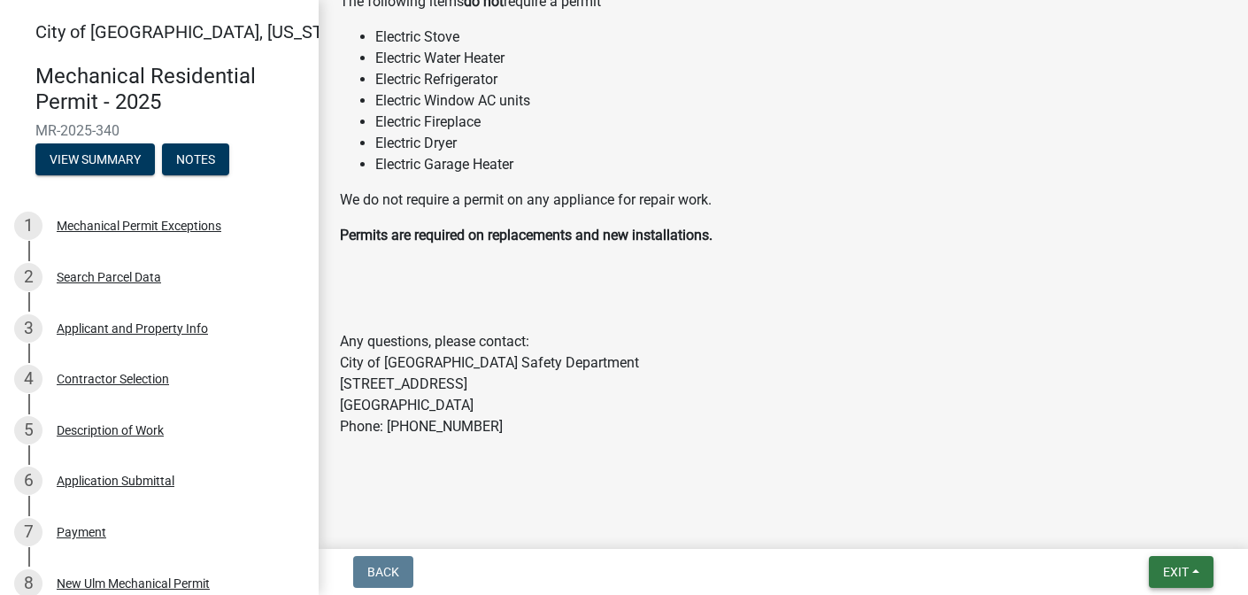
click at [1170, 569] on span "Exit" at bounding box center [1176, 572] width 26 height 14
click at [1102, 527] on button "Save & Exit" at bounding box center [1143, 525] width 142 height 42
